Goal: Find specific page/section

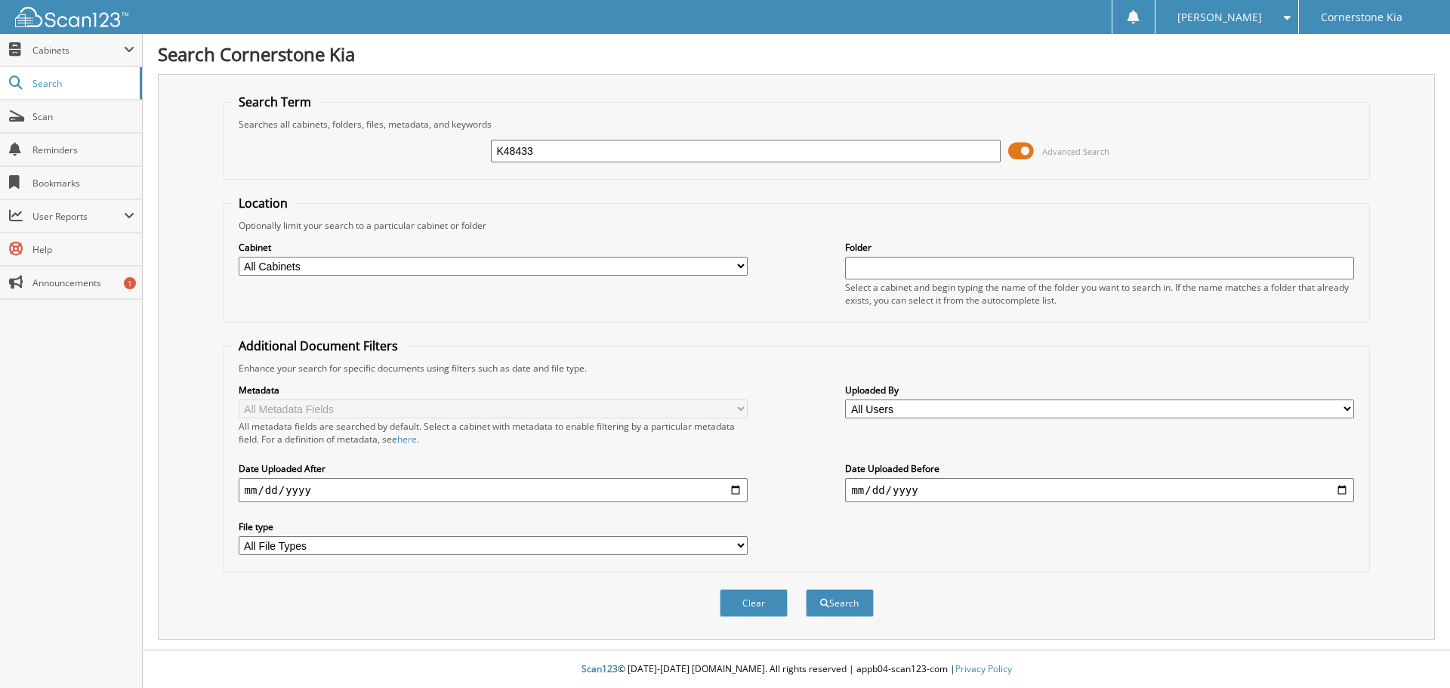
type input "K48433"
click at [1031, 149] on span at bounding box center [1021, 151] width 26 height 23
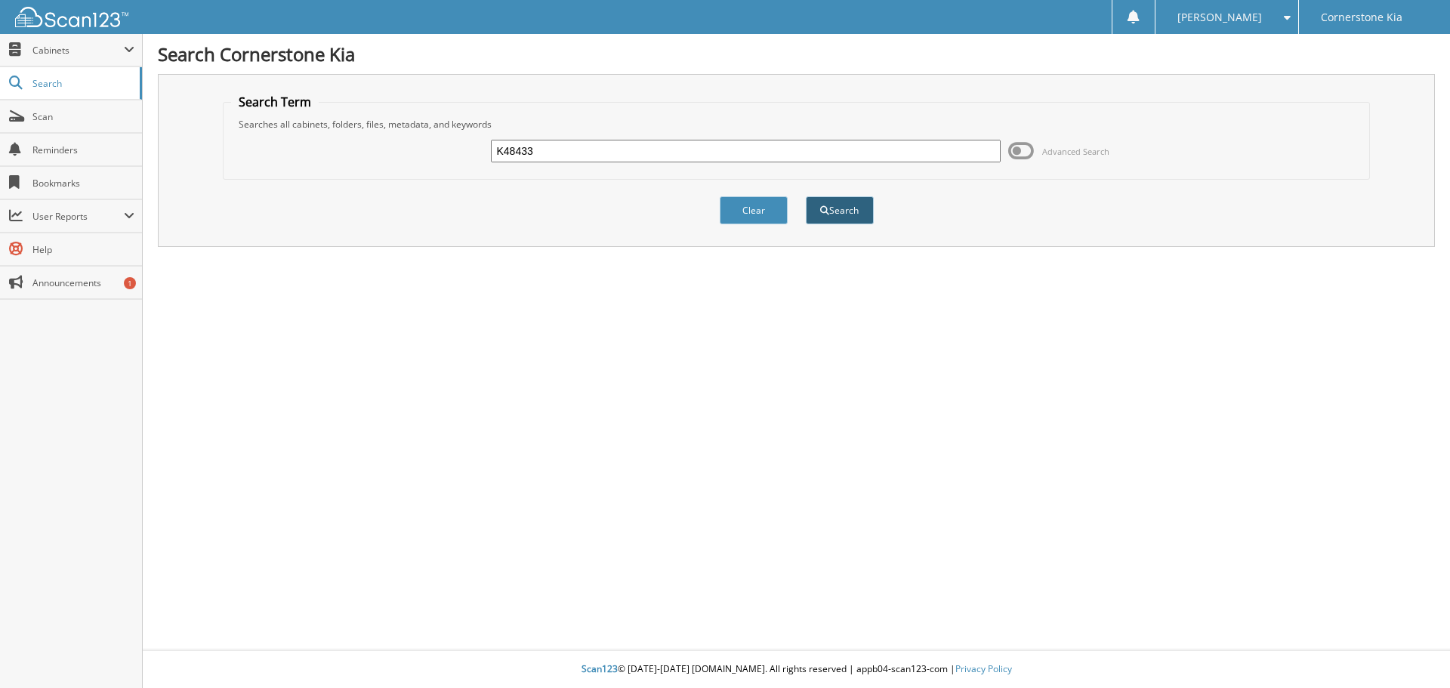
click at [864, 206] on button "Search" at bounding box center [840, 210] width 68 height 28
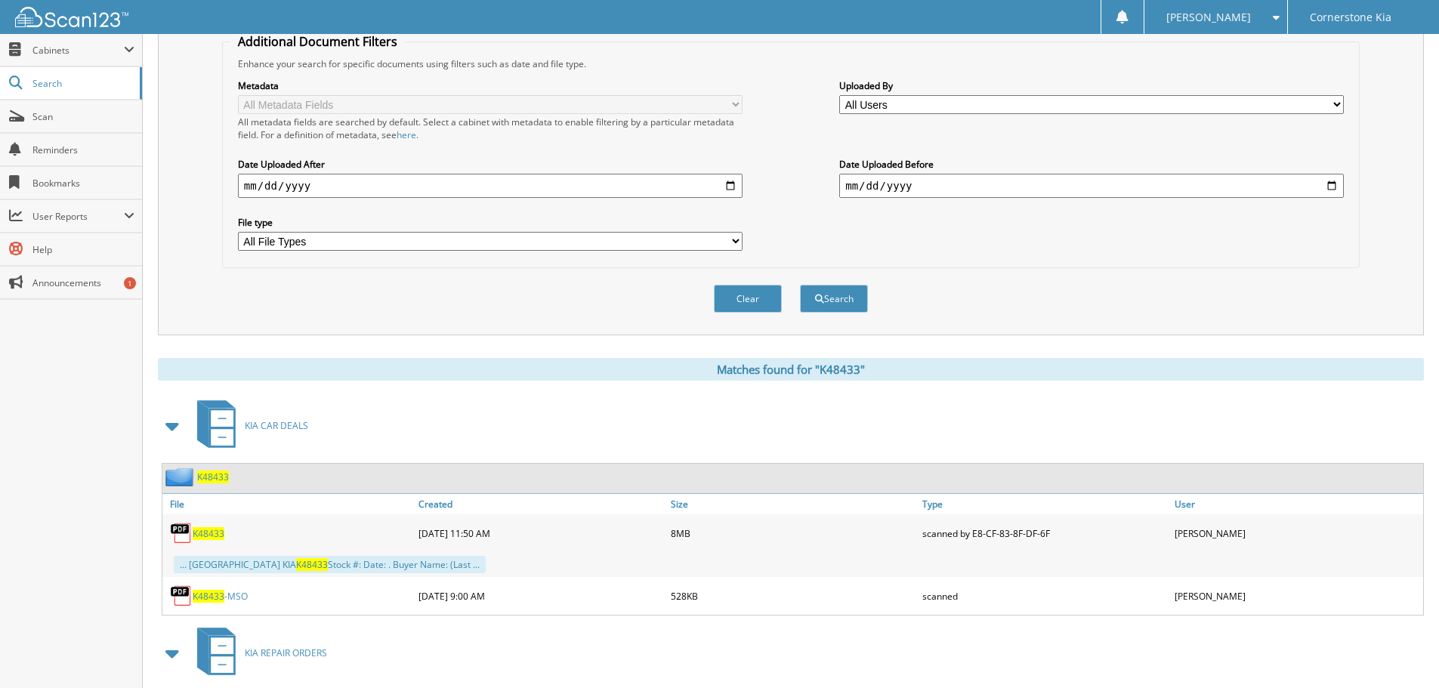
scroll to position [453, 0]
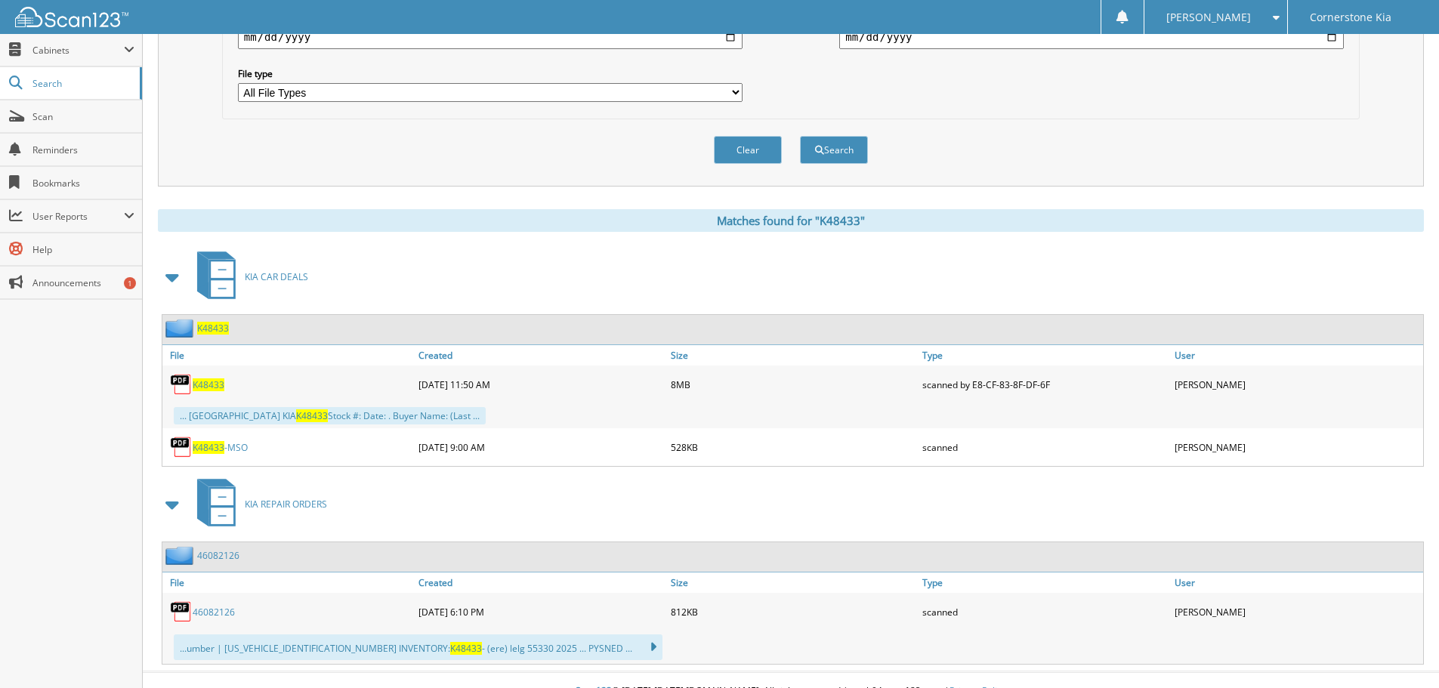
click at [211, 381] on span "K48433" at bounding box center [209, 384] width 32 height 13
click at [895, 298] on div "KIA CAR DEALS" at bounding box center [791, 277] width 1266 height 60
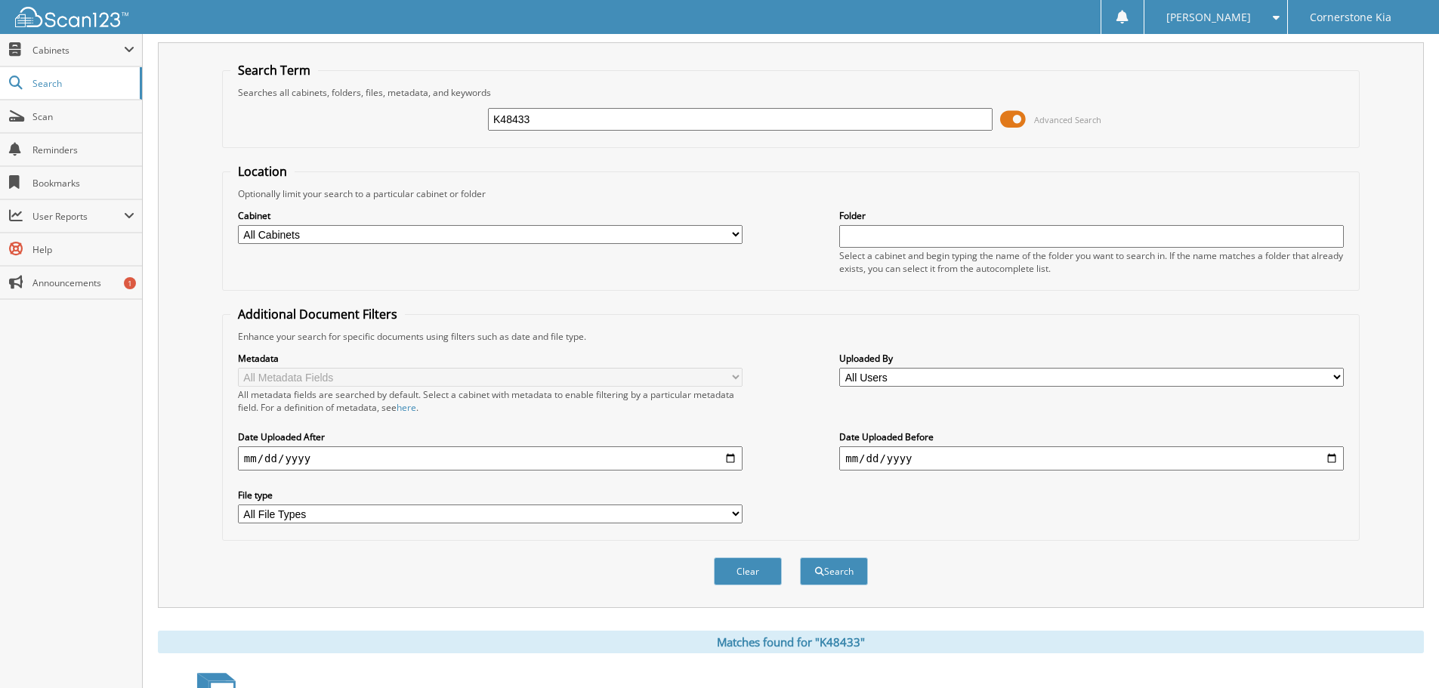
scroll to position [0, 0]
